Goal: Task Accomplishment & Management: Complete application form

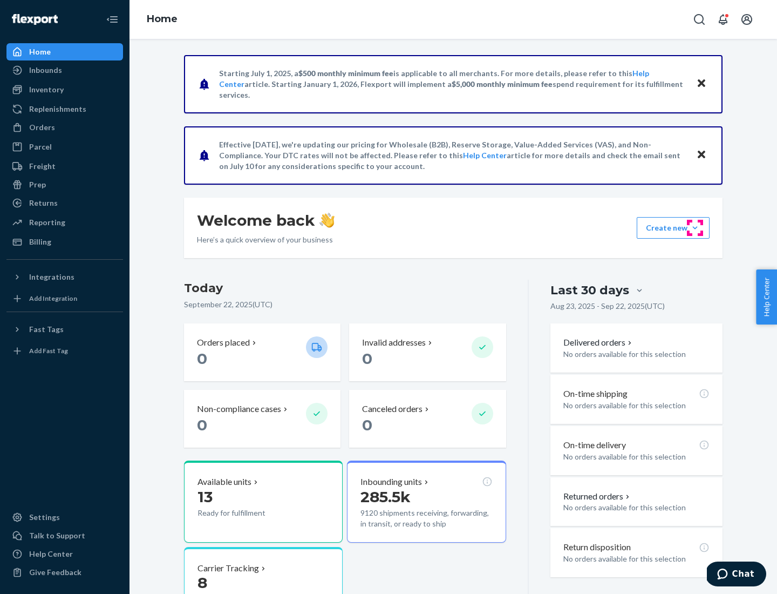
click at [695, 228] on button "Create new Create new inbound Create new order Create new product" at bounding box center [673, 228] width 73 height 22
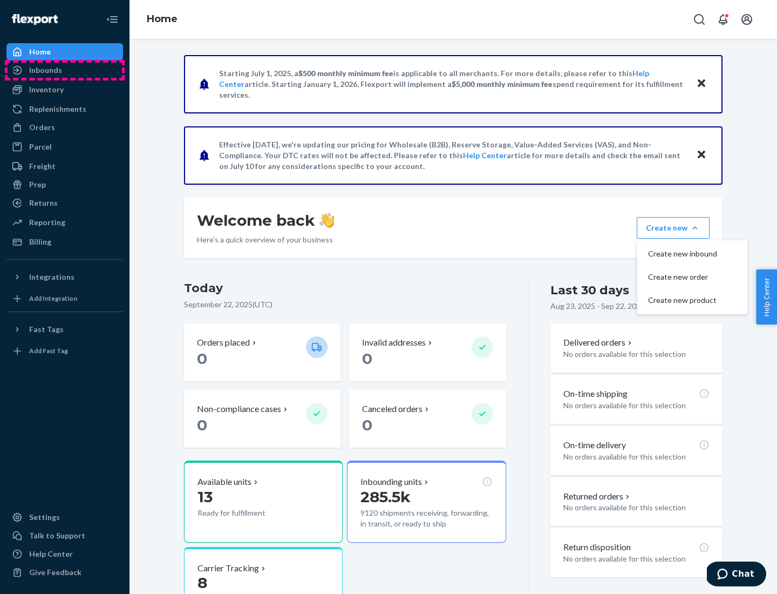
click at [65, 70] on div "Inbounds" at bounding box center [65, 70] width 114 height 15
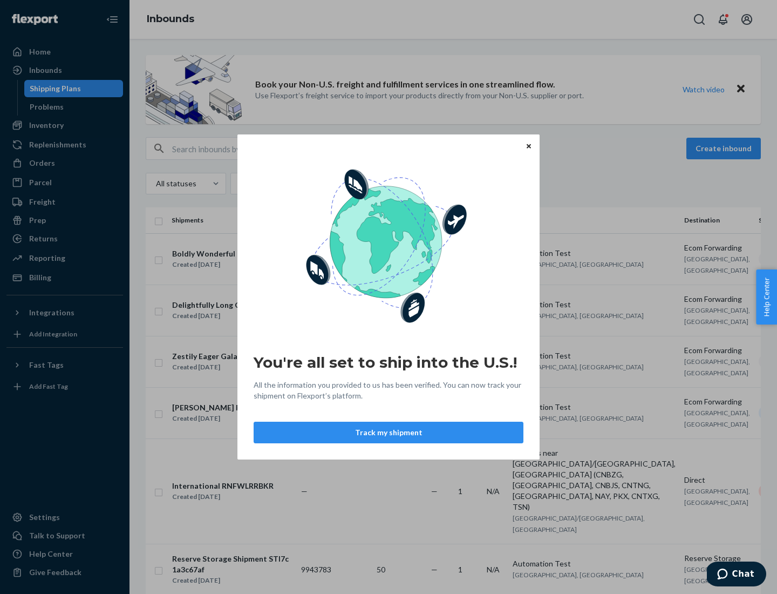
click at [389, 432] on button "Track my shipment" at bounding box center [389, 433] width 270 height 22
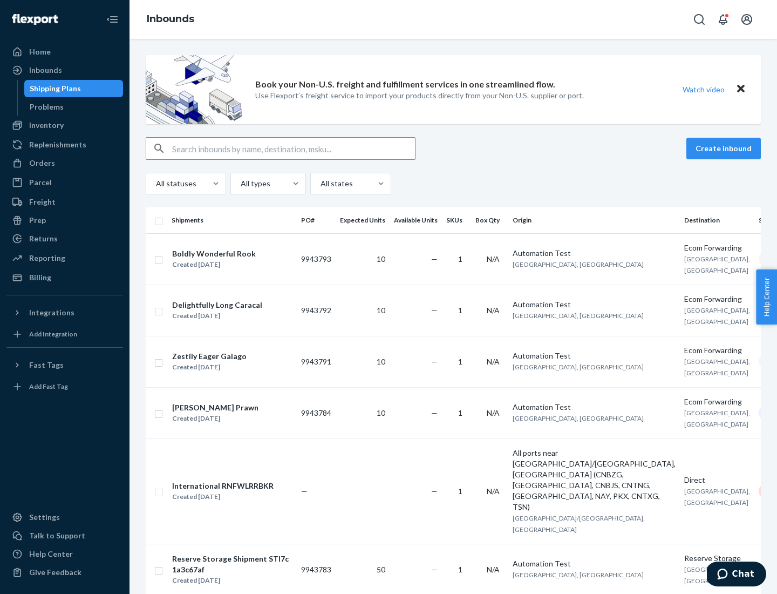
click at [725, 148] on button "Create inbound" at bounding box center [724, 149] width 74 height 22
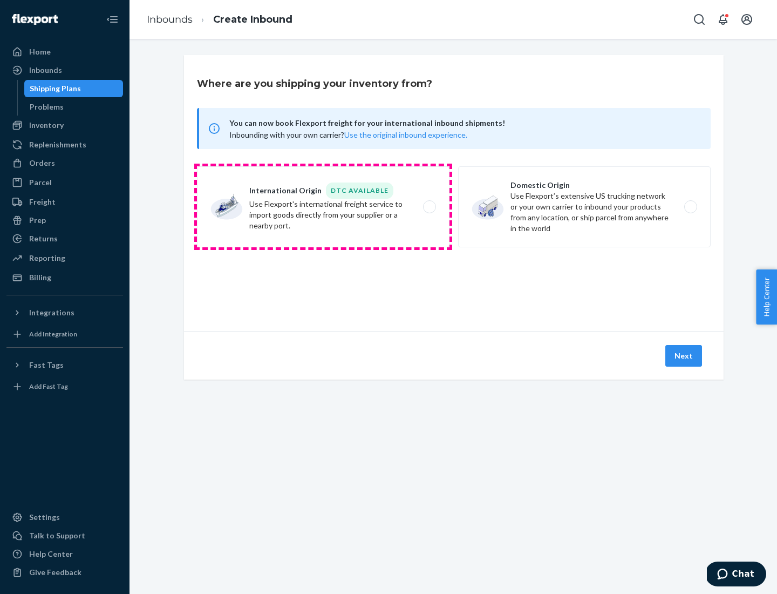
click at [323, 207] on label "International Origin DTC Available Use Flexport's international freight service…" at bounding box center [323, 206] width 253 height 81
click at [429, 207] on input "International Origin DTC Available Use Flexport's international freight service…" at bounding box center [432, 206] width 7 height 7
radio input "true"
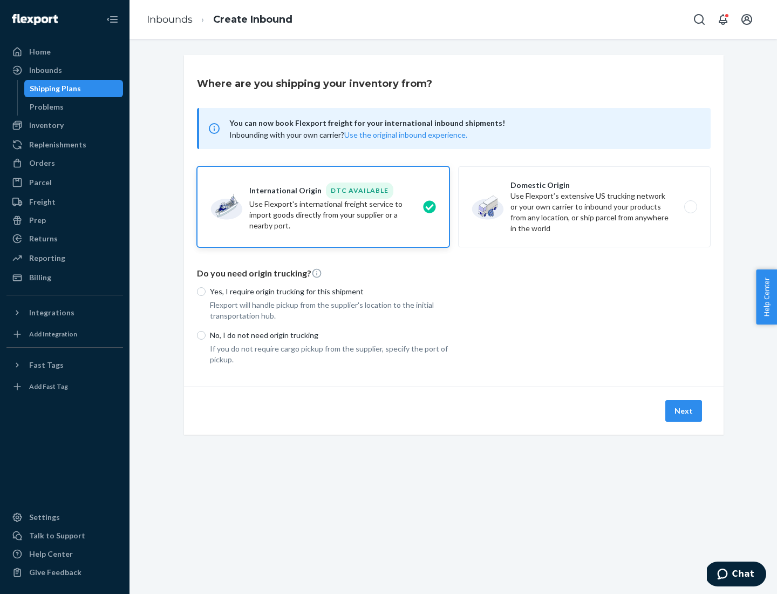
click at [330, 335] on p "No, I do not need origin trucking" at bounding box center [330, 335] width 240 height 11
click at [206, 335] on input "No, I do not need origin trucking" at bounding box center [201, 335] width 9 height 9
radio input "true"
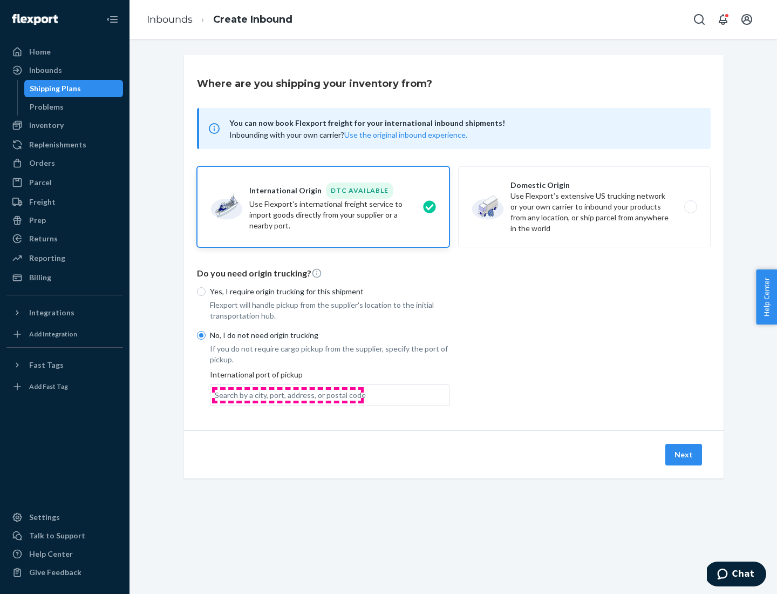
click at [288, 395] on div "Search by a city, port, address, or postal code" at bounding box center [290, 395] width 151 height 11
click at [216, 395] on input "Search by a city, port, address, or postal code" at bounding box center [215, 395] width 1 height 11
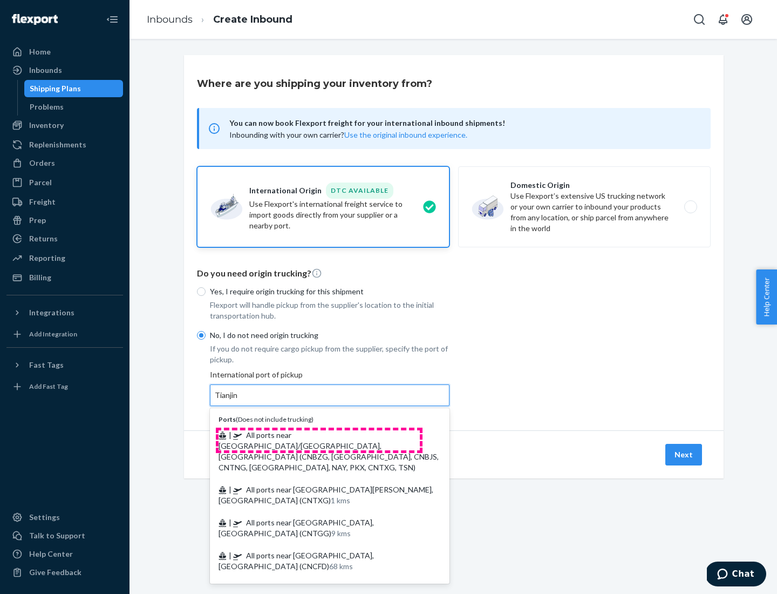
click at [319, 434] on span "| All ports near [GEOGRAPHIC_DATA]/[GEOGRAPHIC_DATA], [GEOGRAPHIC_DATA] (CNBZG,…" at bounding box center [329, 451] width 220 height 42
click at [239, 400] on input "Tianjin" at bounding box center [227, 395] width 24 height 11
type input "All ports near [GEOGRAPHIC_DATA]/[GEOGRAPHIC_DATA], [GEOGRAPHIC_DATA] (CNBZG, […"
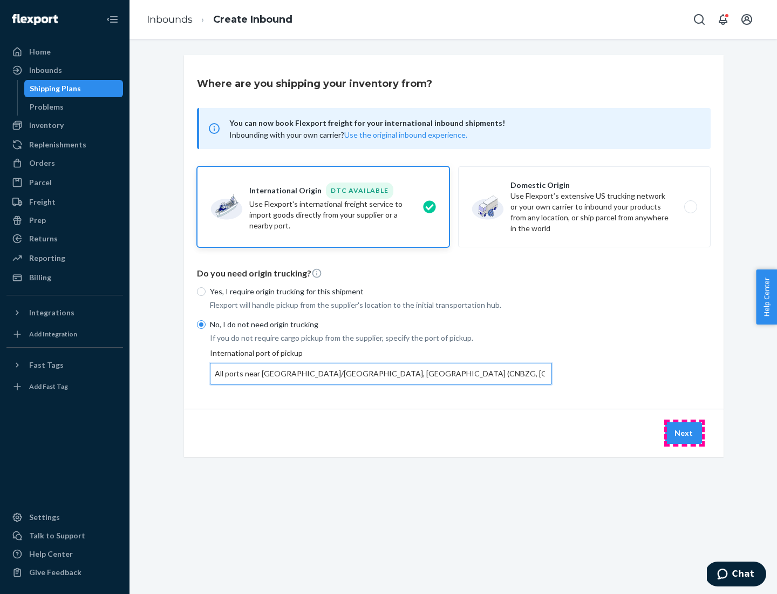
click at [684, 432] on button "Next" at bounding box center [684, 433] width 37 height 22
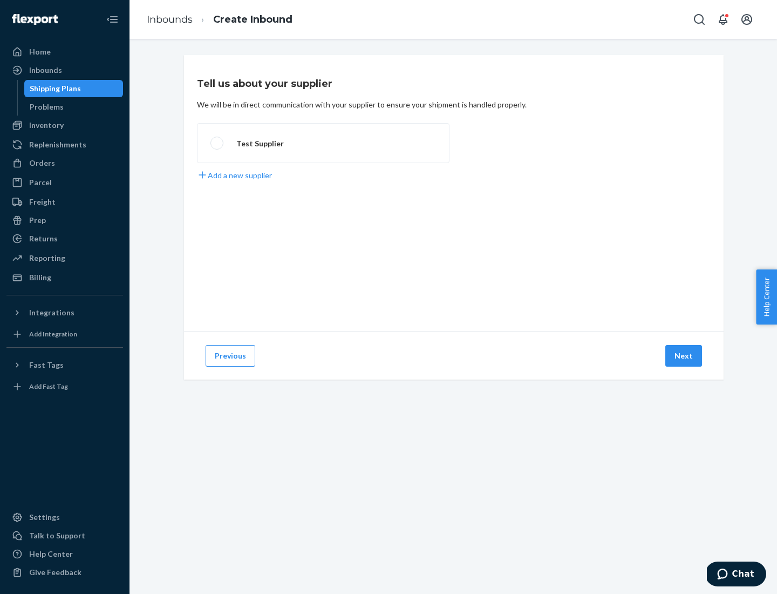
click at [323, 143] on label "Test Supplier" at bounding box center [323, 143] width 253 height 40
click at [218, 143] on input "Test Supplier" at bounding box center [213, 143] width 7 height 7
radio input "true"
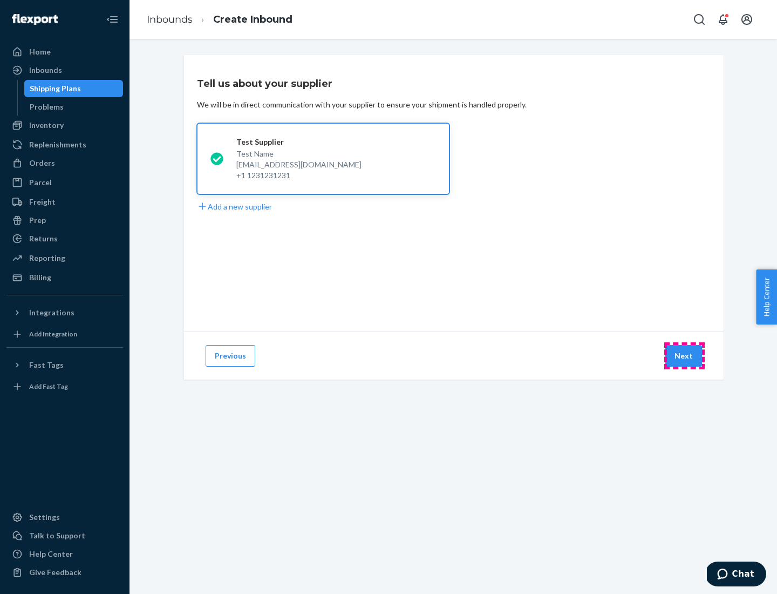
click at [684, 356] on button "Next" at bounding box center [684, 356] width 37 height 22
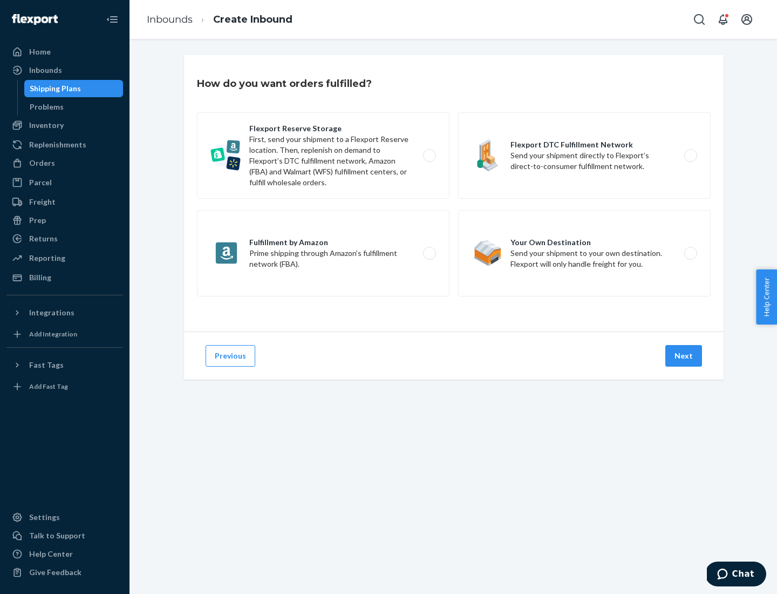
click at [454, 193] on div "Flexport Reserve Storage First, send your shipment to a Flexport Reserve locati…" at bounding box center [454, 205] width 514 height 187
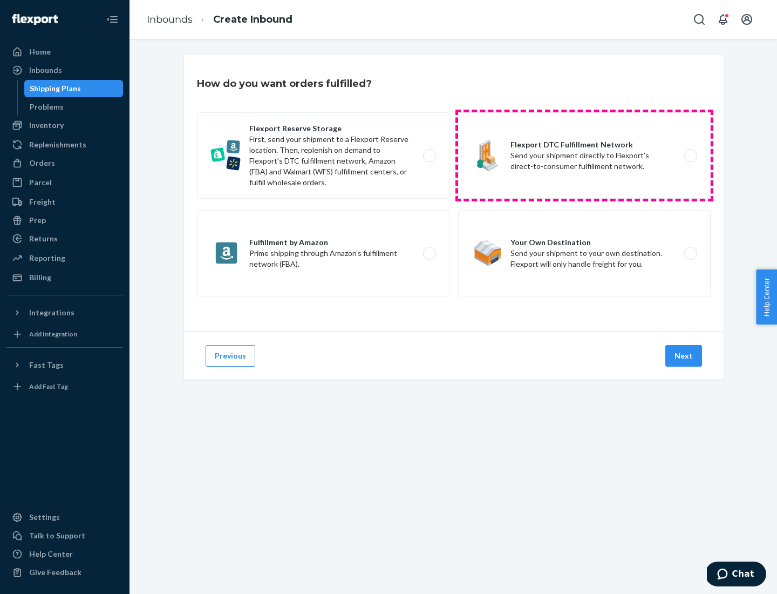
click at [585, 155] on label "Flexport DTC Fulfillment Network Send your shipment directly to Flexport’s dire…" at bounding box center [584, 155] width 253 height 86
click at [690, 155] on input "Flexport DTC Fulfillment Network Send your shipment directly to Flexport’s dire…" at bounding box center [693, 155] width 7 height 7
radio input "true"
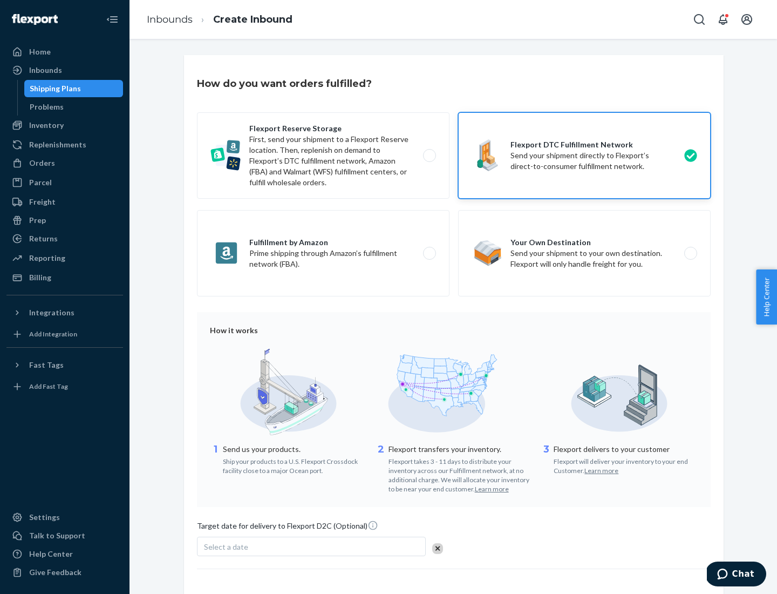
scroll to position [79, 0]
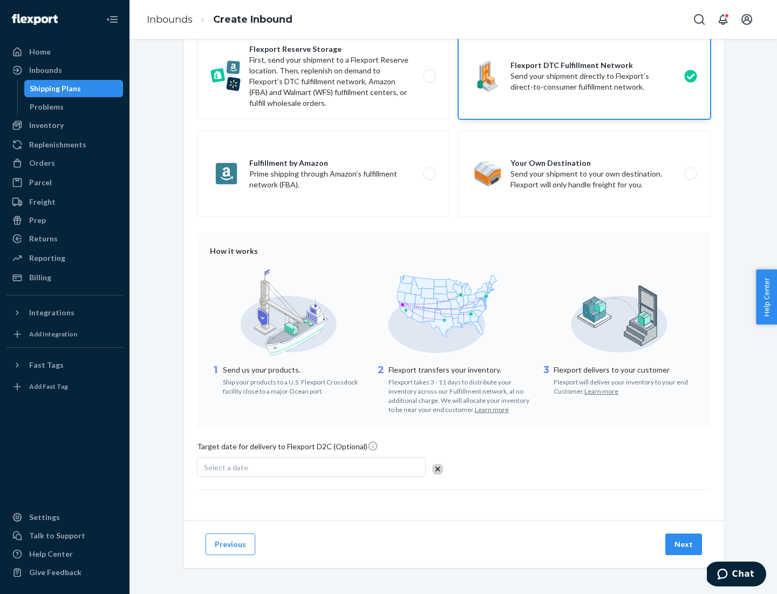
click at [684, 544] on button "Next" at bounding box center [684, 544] width 37 height 22
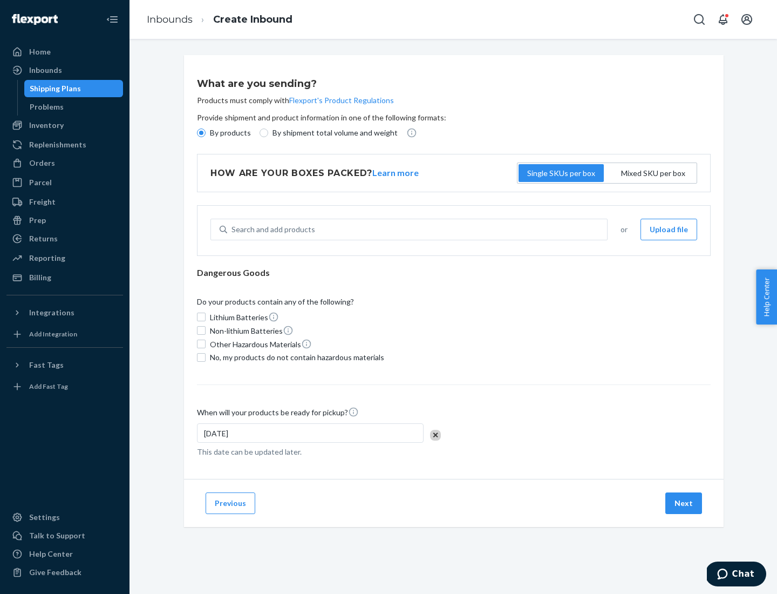
click at [229, 133] on p "By products" at bounding box center [230, 132] width 41 height 11
click at [206, 133] on input "By products" at bounding box center [201, 132] width 9 height 9
click at [271, 229] on div "Search and add products" at bounding box center [274, 229] width 84 height 11
click at [233, 229] on input "Search and add products" at bounding box center [232, 229] width 1 height 11
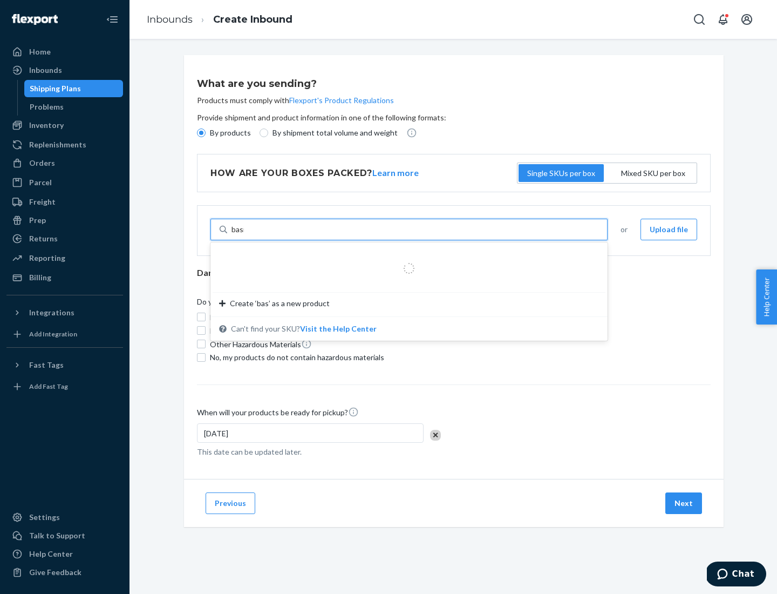
type input "basic"
click at [405, 255] on div "Basic Test Product 1" at bounding box center [404, 255] width 371 height 11
click at [249, 235] on input "basic" at bounding box center [241, 229] width 18 height 11
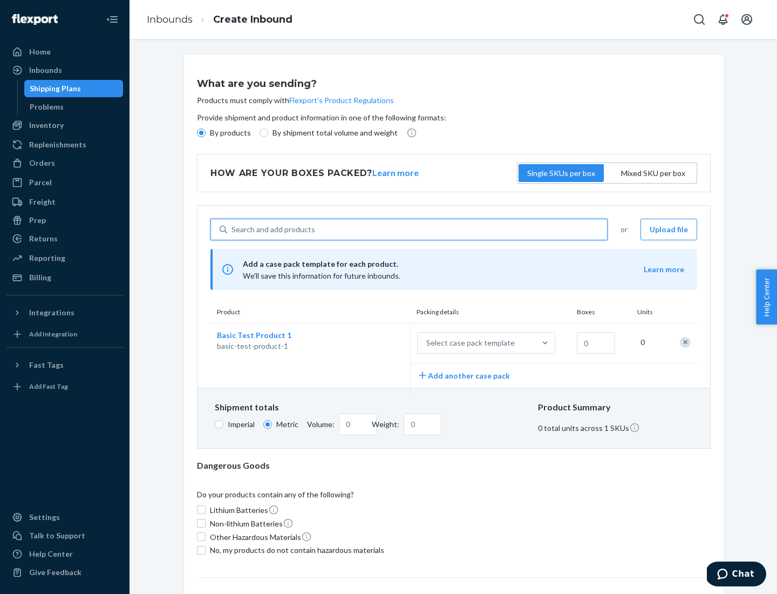
scroll to position [26, 0]
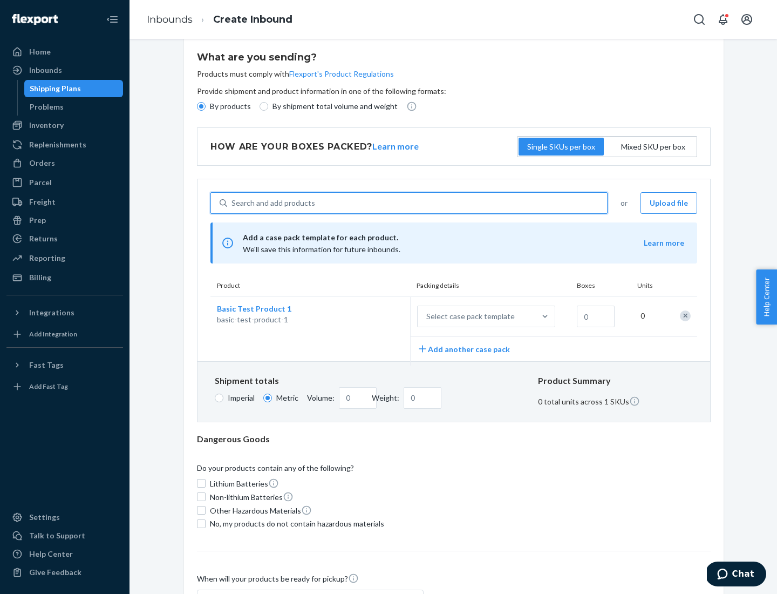
click at [468, 316] on div "Select case pack template" at bounding box center [470, 316] width 89 height 11
click at [373, 316] on input "Select case pack template" at bounding box center [373, 316] width 0 height 0
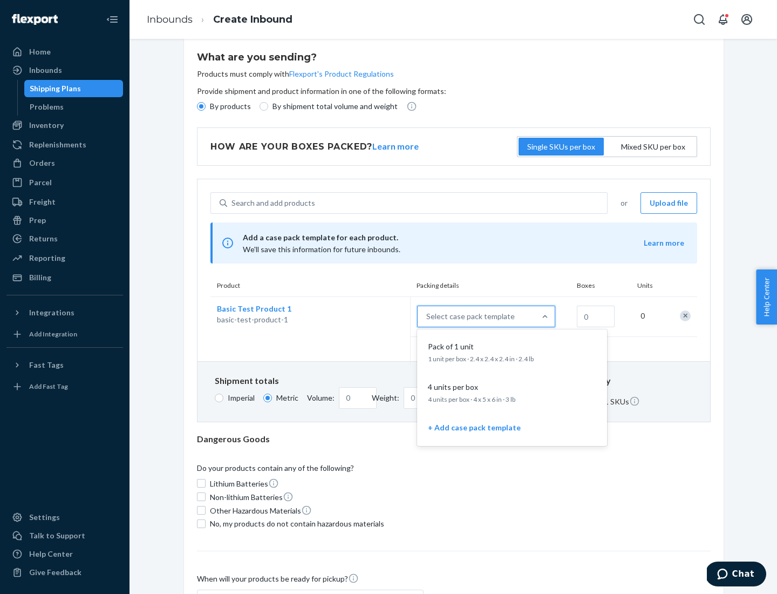
scroll to position [62, 0]
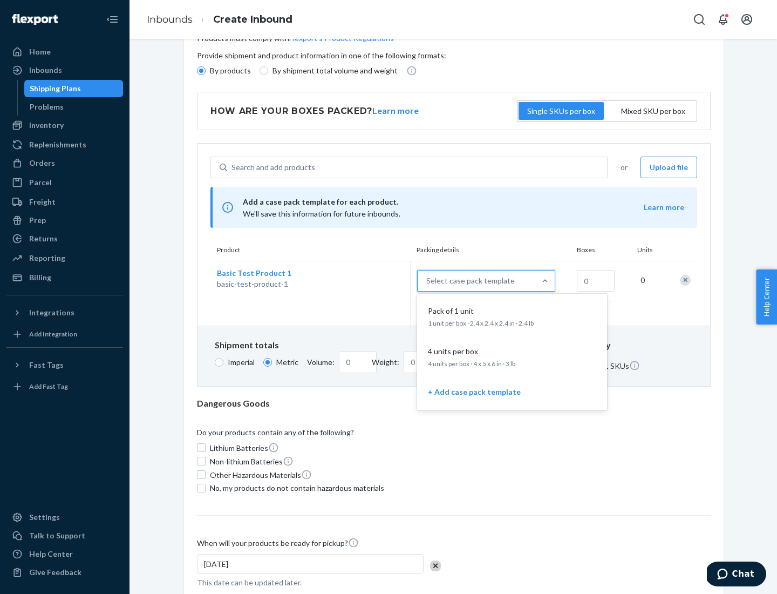
click at [512, 316] on div "Pack of 1 unit" at bounding box center [510, 310] width 173 height 11
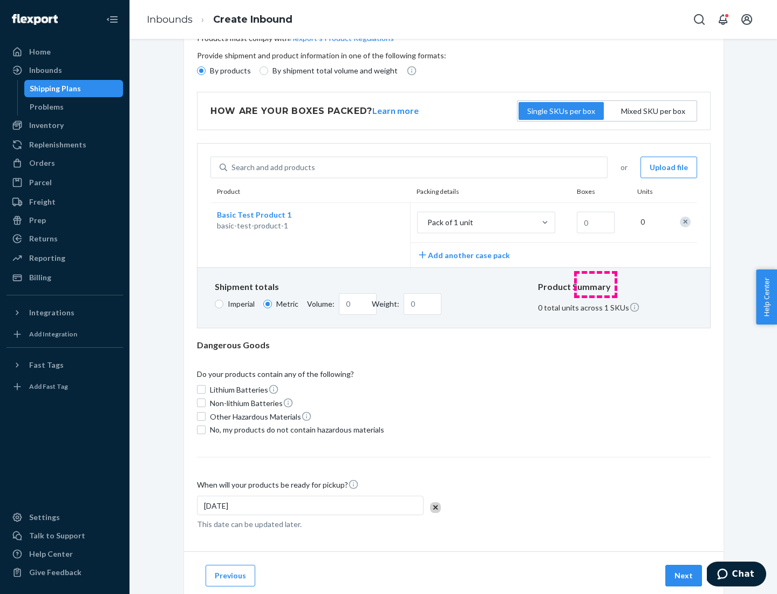
scroll to position [0, 0]
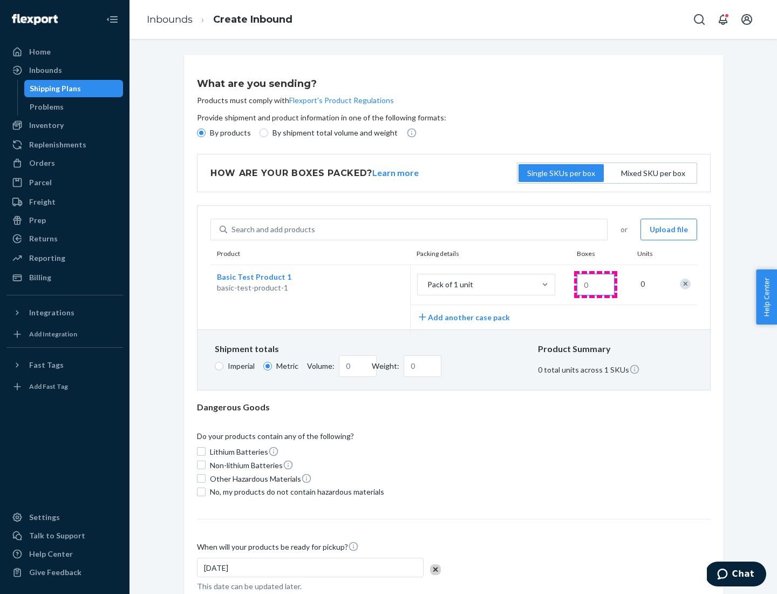
type input "1.09"
type input "1"
type input "10.89"
type input "10"
type input "0.02"
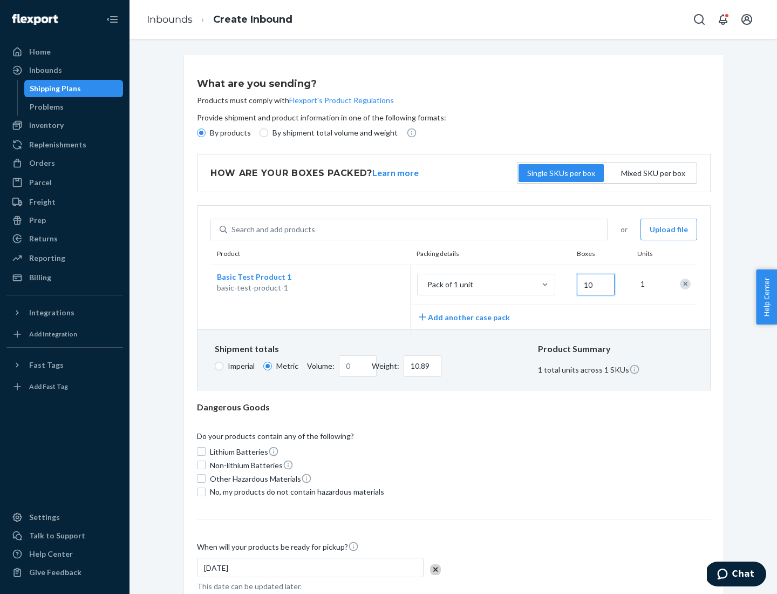
type input "108.86"
type input "100"
type input "0.23"
type input "1088.62"
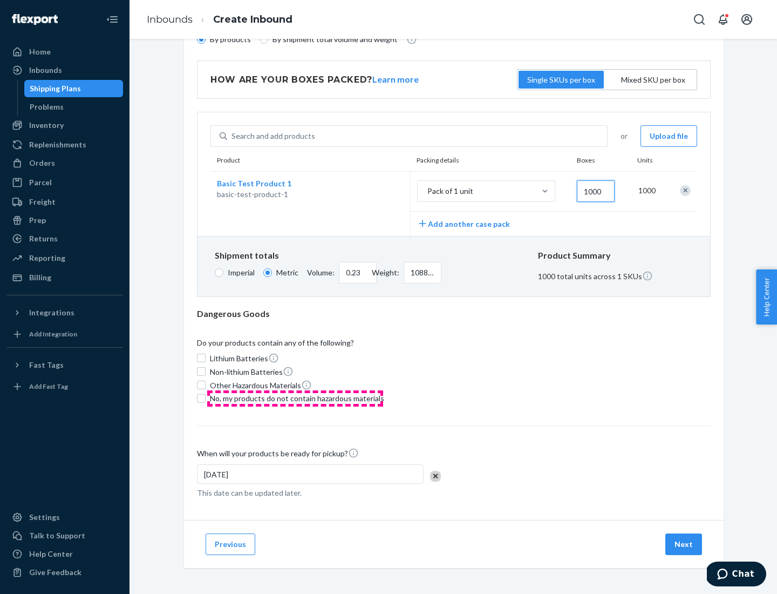
type input "1000"
click at [295, 398] on span "No, my products do not contain hazardous materials" at bounding box center [297, 398] width 174 height 11
click at [206, 398] on input "No, my products do not contain hazardous materials" at bounding box center [201, 398] width 9 height 9
checkbox input "true"
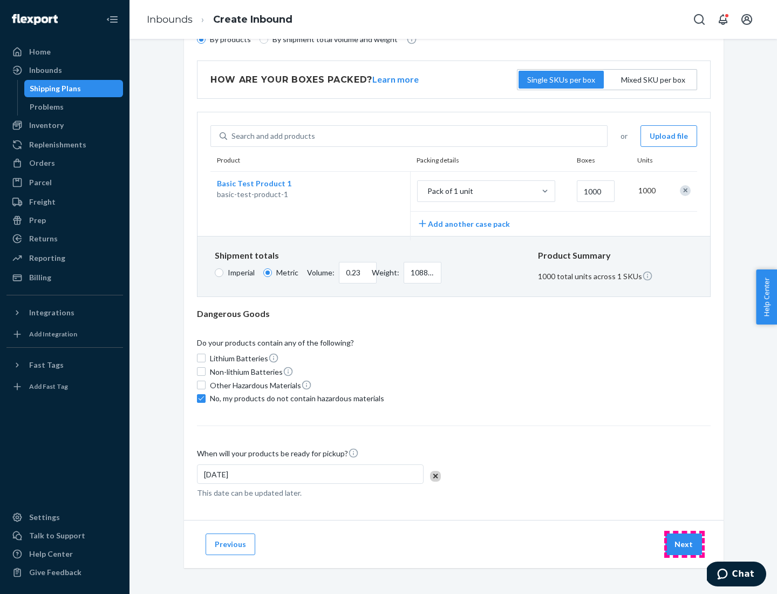
click at [684, 544] on button "Next" at bounding box center [684, 544] width 37 height 22
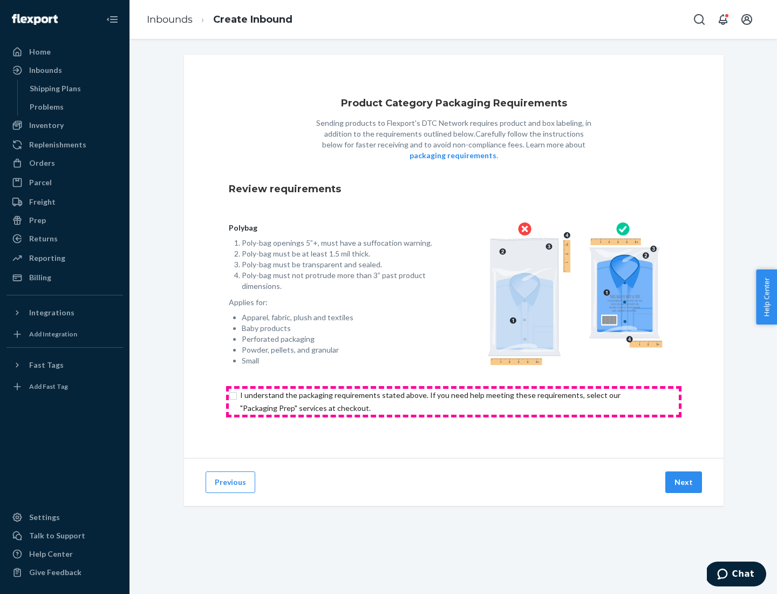
click at [454, 401] on input "checkbox" at bounding box center [454, 402] width 450 height 26
checkbox input "true"
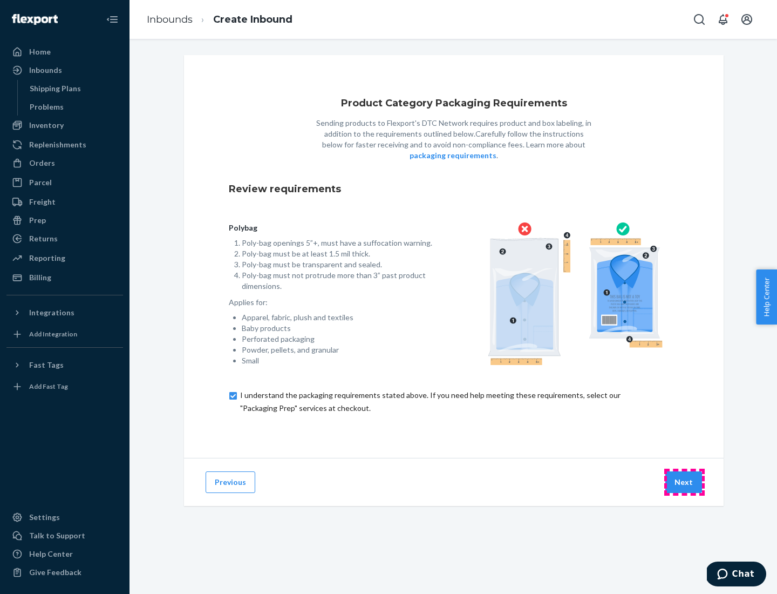
click at [684, 481] on button "Next" at bounding box center [684, 482] width 37 height 22
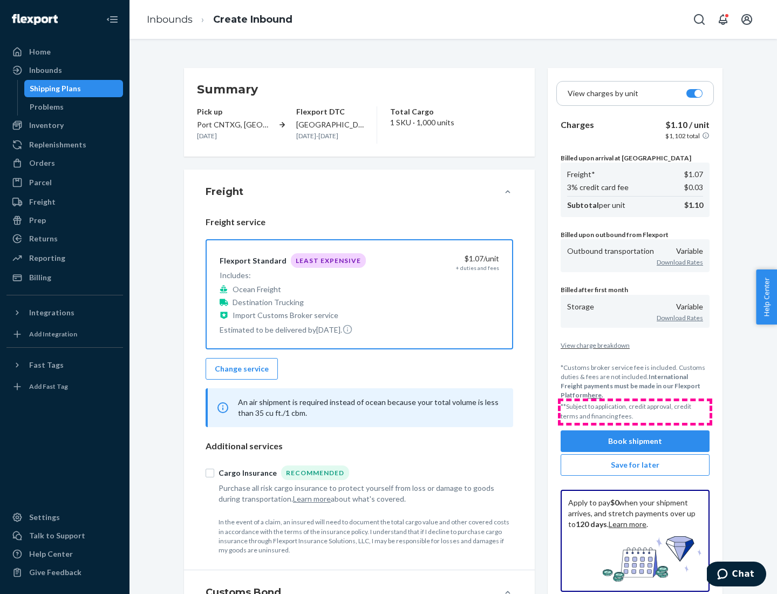
scroll to position [125, 0]
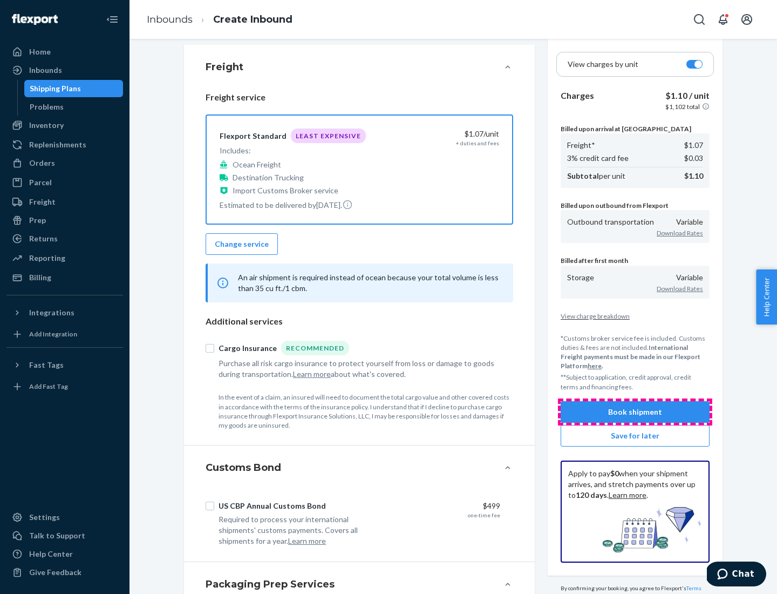
click at [635, 411] on button "Book shipment" at bounding box center [635, 412] width 149 height 22
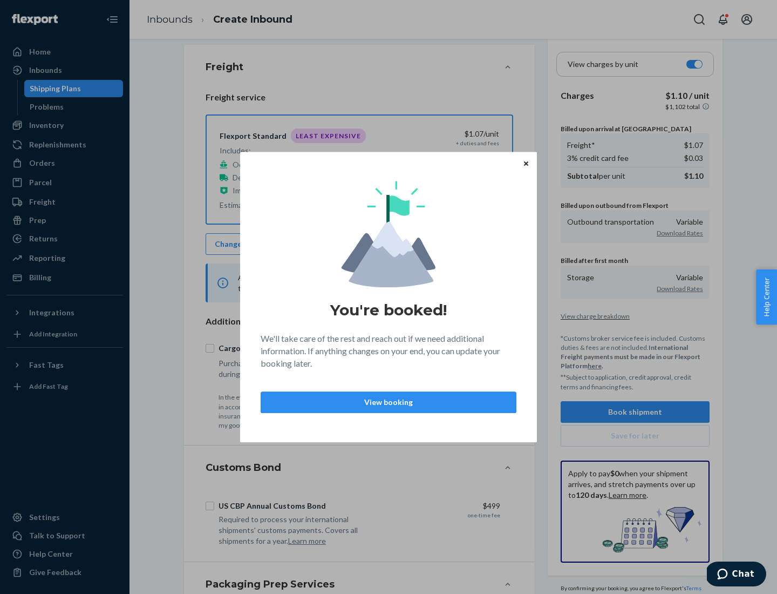
click at [389, 402] on p "View booking" at bounding box center [388, 402] width 237 height 11
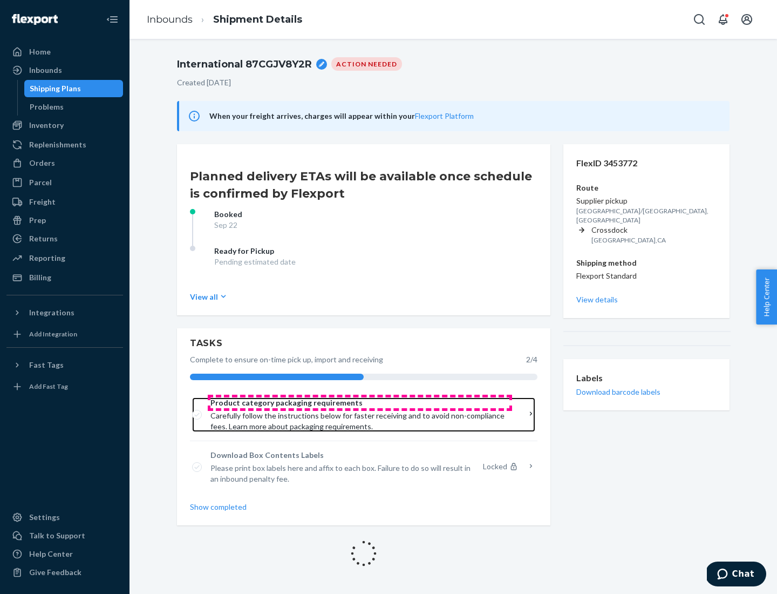
click at [360, 403] on span "Product category packaging requirements" at bounding box center [359, 402] width 299 height 11
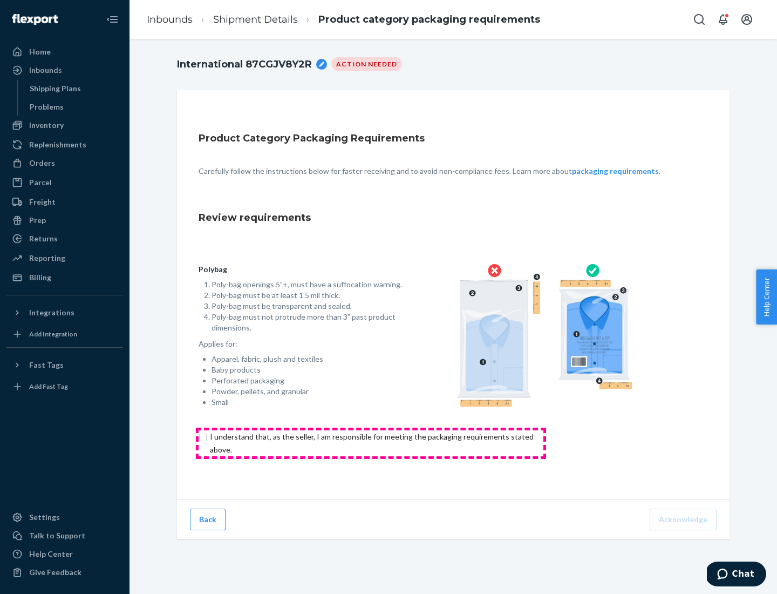
click at [371, 443] on input "checkbox" at bounding box center [378, 443] width 359 height 26
checkbox input "true"
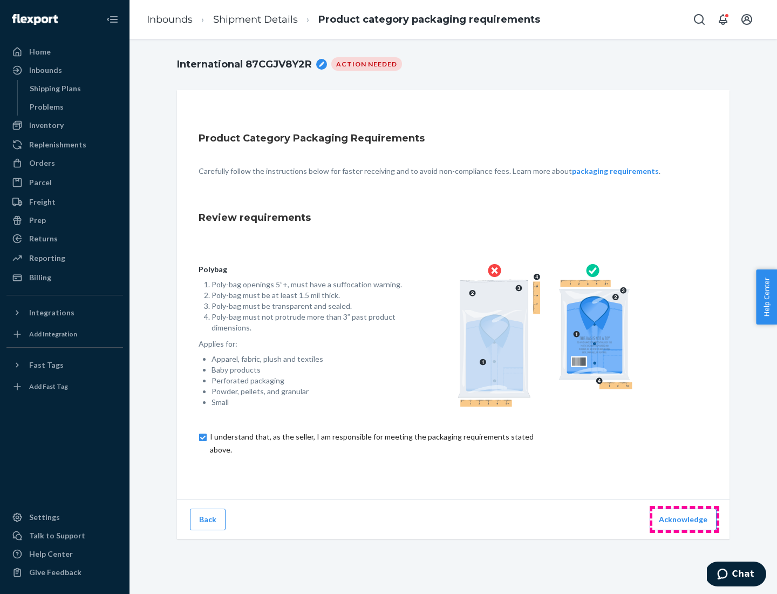
click at [684, 519] on button "Acknowledge" at bounding box center [683, 519] width 67 height 22
